Goal: Find specific page/section: Find specific page/section

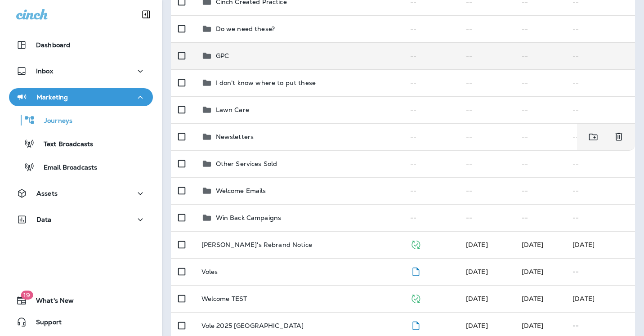
scroll to position [157, 0]
click at [293, 220] on div "Win Back Campaigns" at bounding box center [299, 216] width 194 height 11
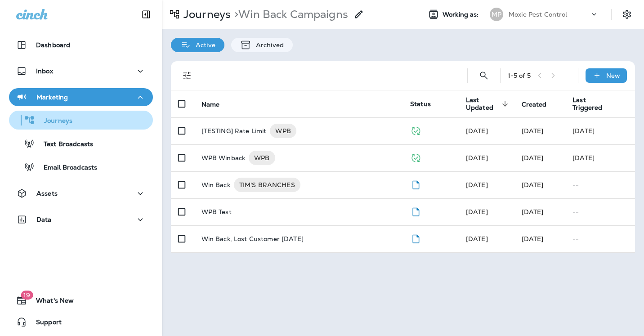
click at [63, 116] on div "Journeys" at bounding box center [43, 119] width 60 height 13
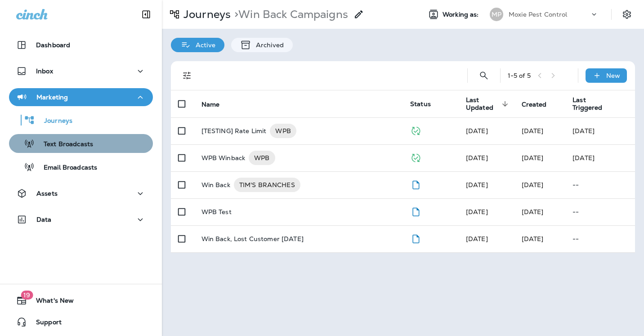
click at [64, 145] on p "Text Broadcasts" at bounding box center [64, 144] width 58 height 9
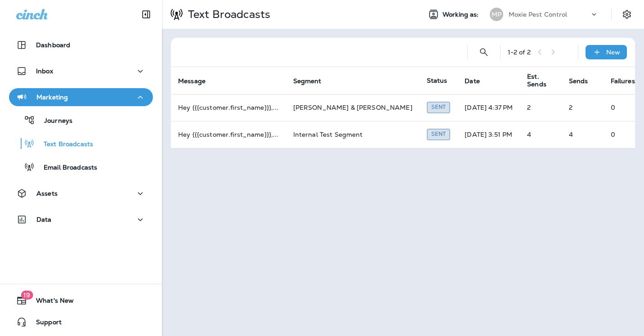
click at [69, 103] on button "Marketing" at bounding box center [81, 97] width 144 height 18
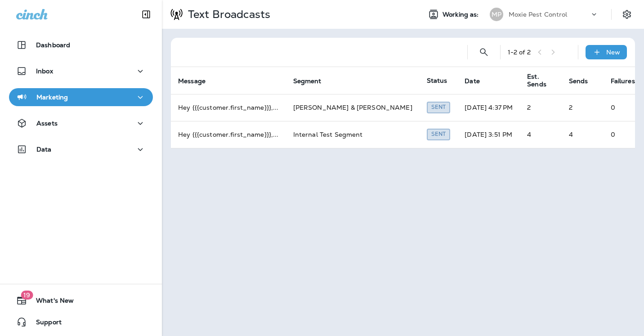
click at [60, 98] on p "Marketing" at bounding box center [51, 97] width 31 height 7
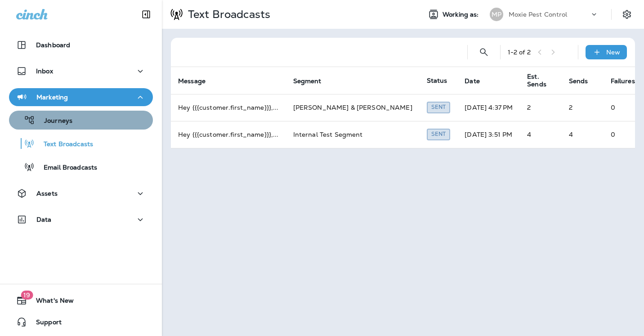
click at [62, 118] on p "Journeys" at bounding box center [53, 121] width 37 height 9
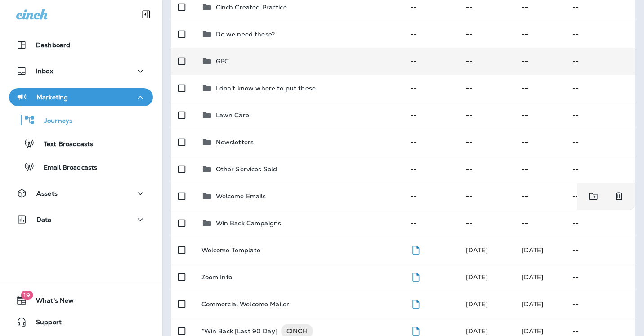
scroll to position [168, 0]
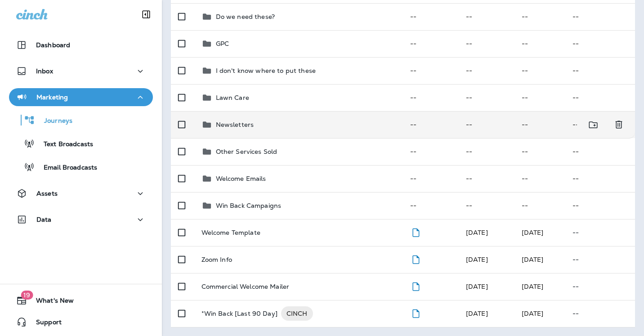
click at [242, 124] on p "Newsletters" at bounding box center [235, 124] width 38 height 7
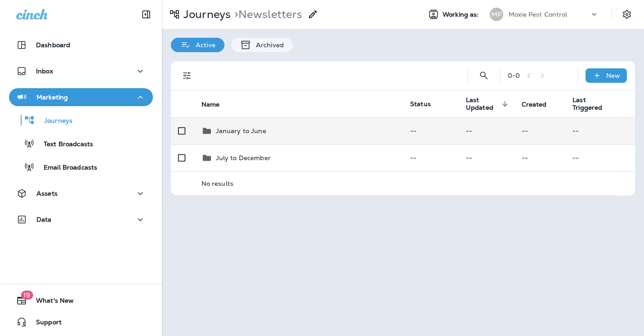
click at [242, 131] on p "January to June" at bounding box center [241, 130] width 50 height 7
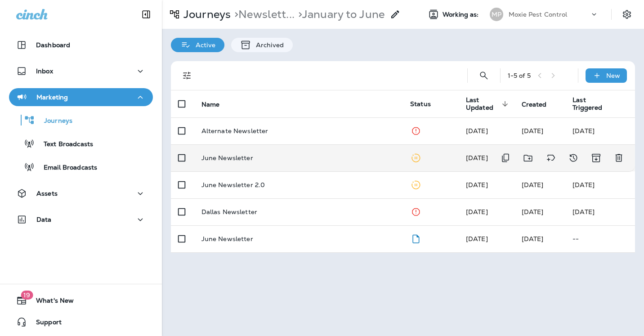
click at [241, 156] on p "June Newsletter" at bounding box center [228, 157] width 52 height 7
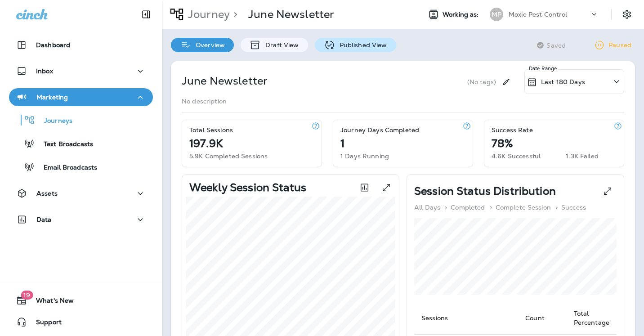
click at [359, 48] on p "Published View" at bounding box center [361, 44] width 52 height 7
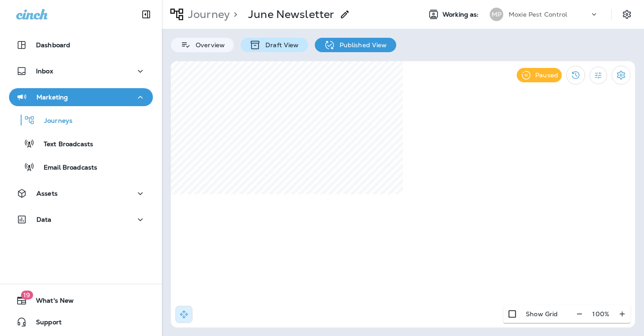
click at [282, 45] on p "Draft View" at bounding box center [280, 44] width 38 height 7
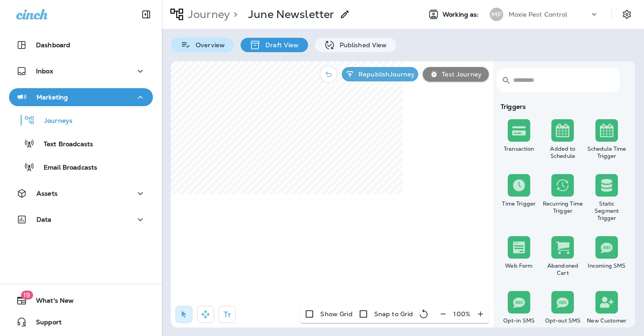
click at [211, 46] on p "Overview" at bounding box center [208, 44] width 34 height 7
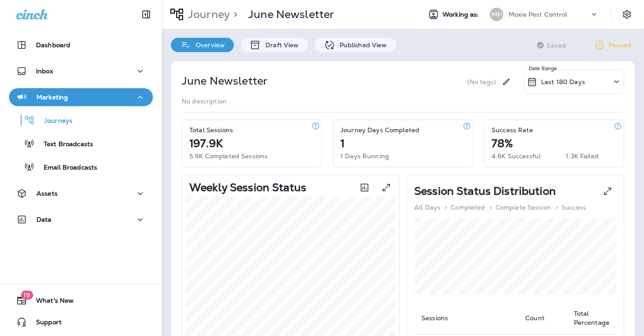
click at [48, 99] on p "Marketing" at bounding box center [51, 97] width 31 height 7
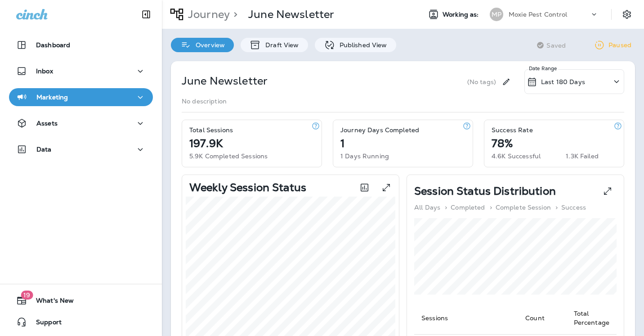
click at [49, 95] on p "Marketing" at bounding box center [51, 97] width 31 height 7
